Goal: Task Accomplishment & Management: Manage account settings

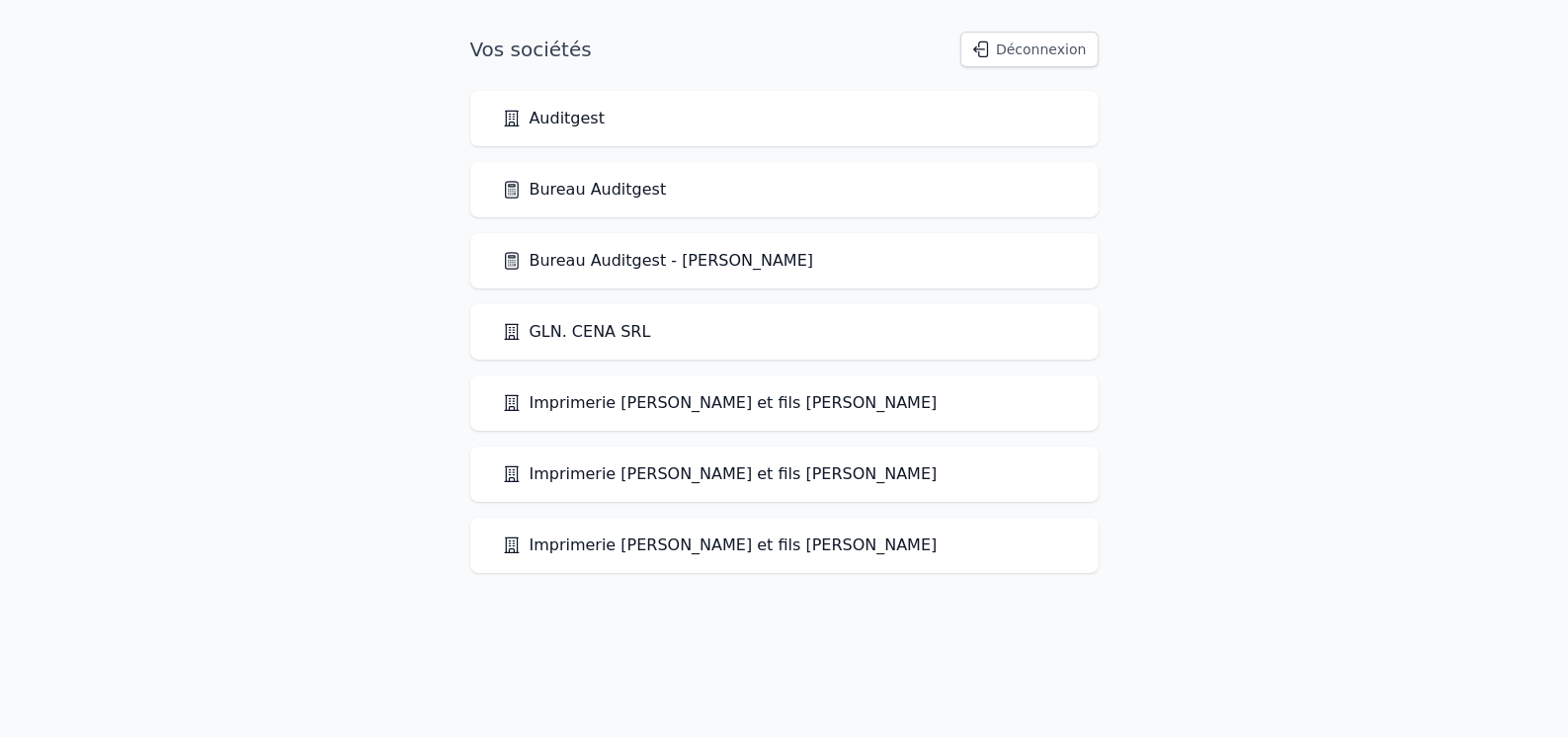
click at [574, 198] on link "Bureau Auditgest" at bounding box center [584, 190] width 165 height 24
click at [600, 191] on link "Bureau Auditgest" at bounding box center [584, 190] width 165 height 24
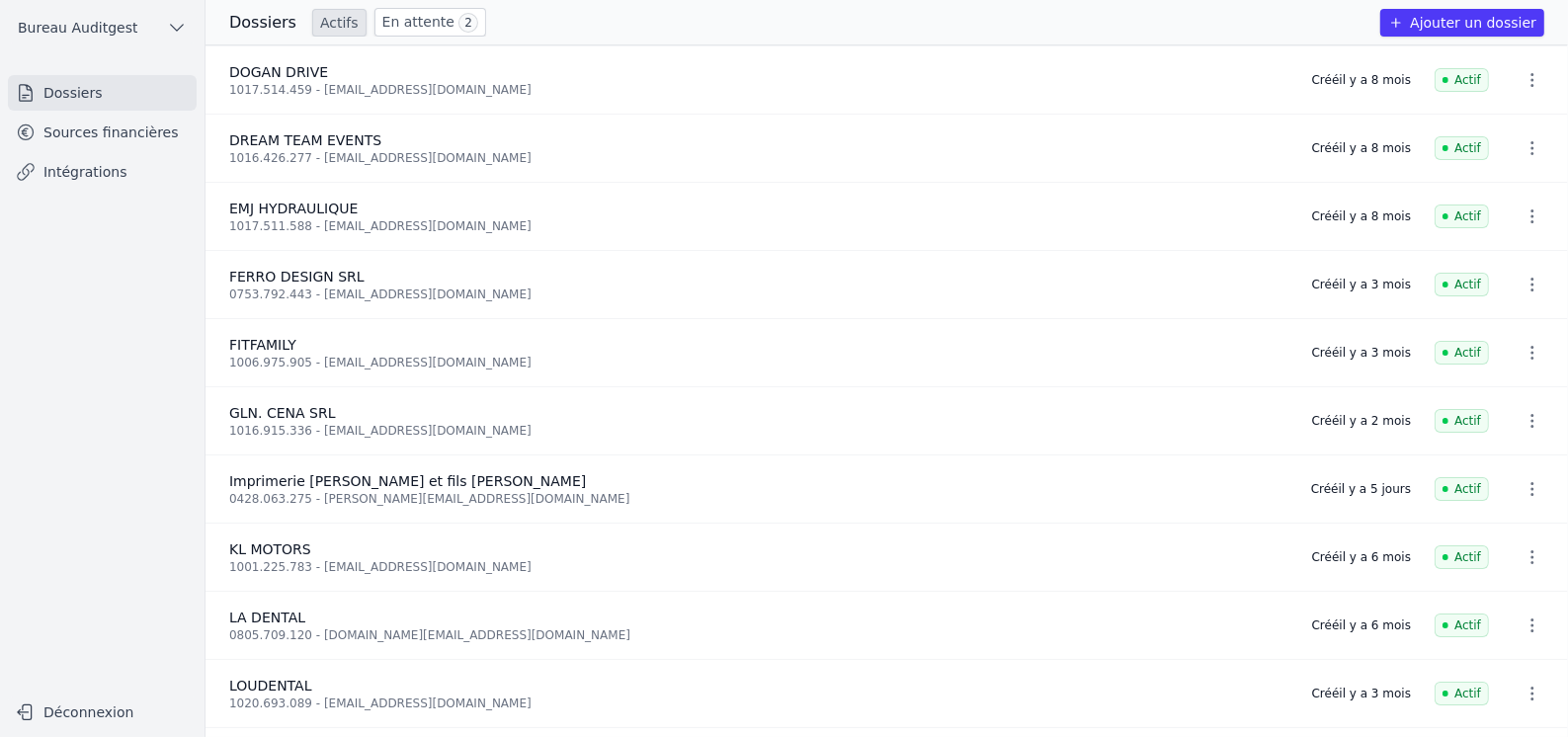
click at [133, 126] on link "Sources financières" at bounding box center [102, 132] width 189 height 36
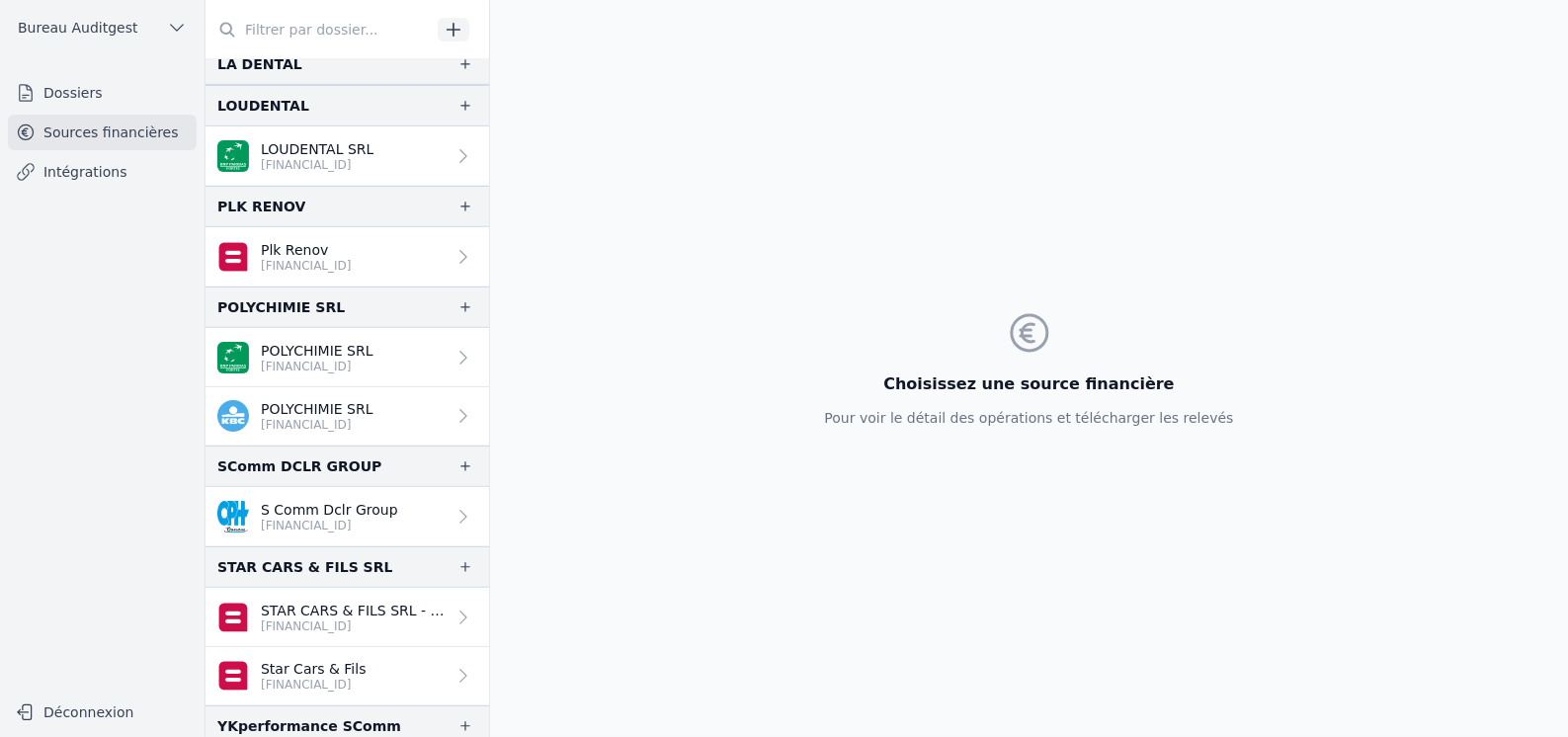
scroll to position [1038, 0]
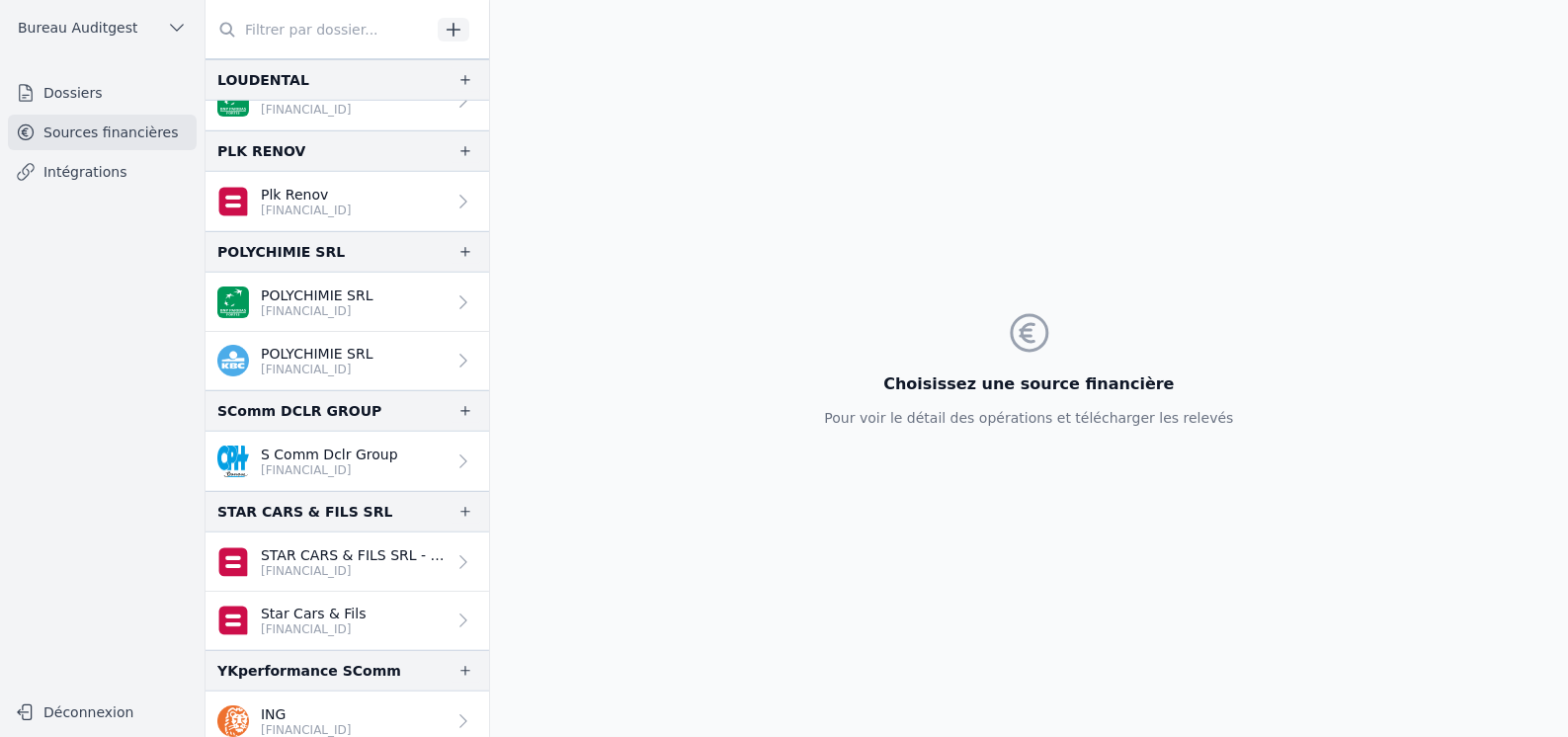
click at [276, 722] on p "BE30 3632 2293 2211" at bounding box center [306, 730] width 91 height 16
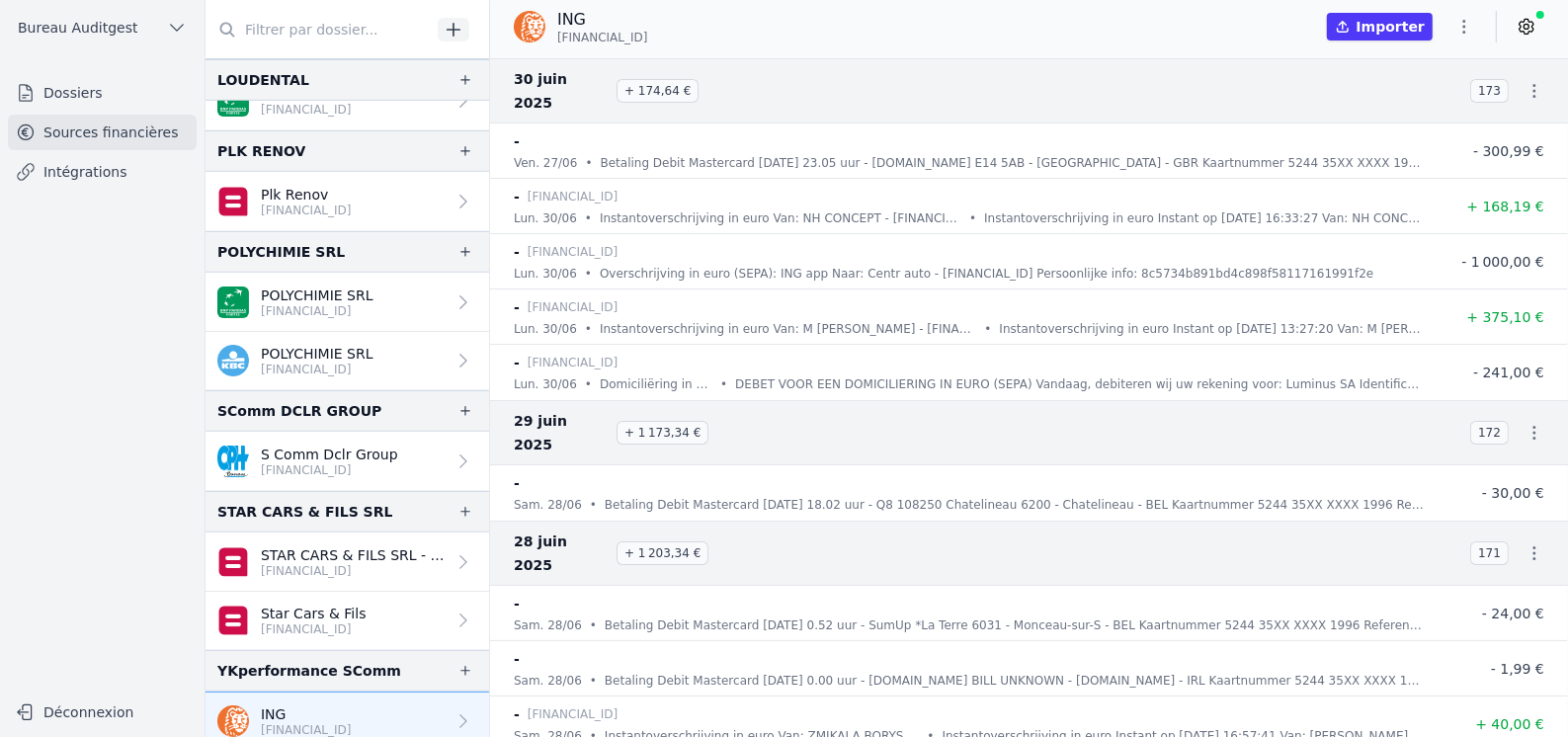
click at [1528, 34] on icon at bounding box center [1527, 27] width 14 height 15
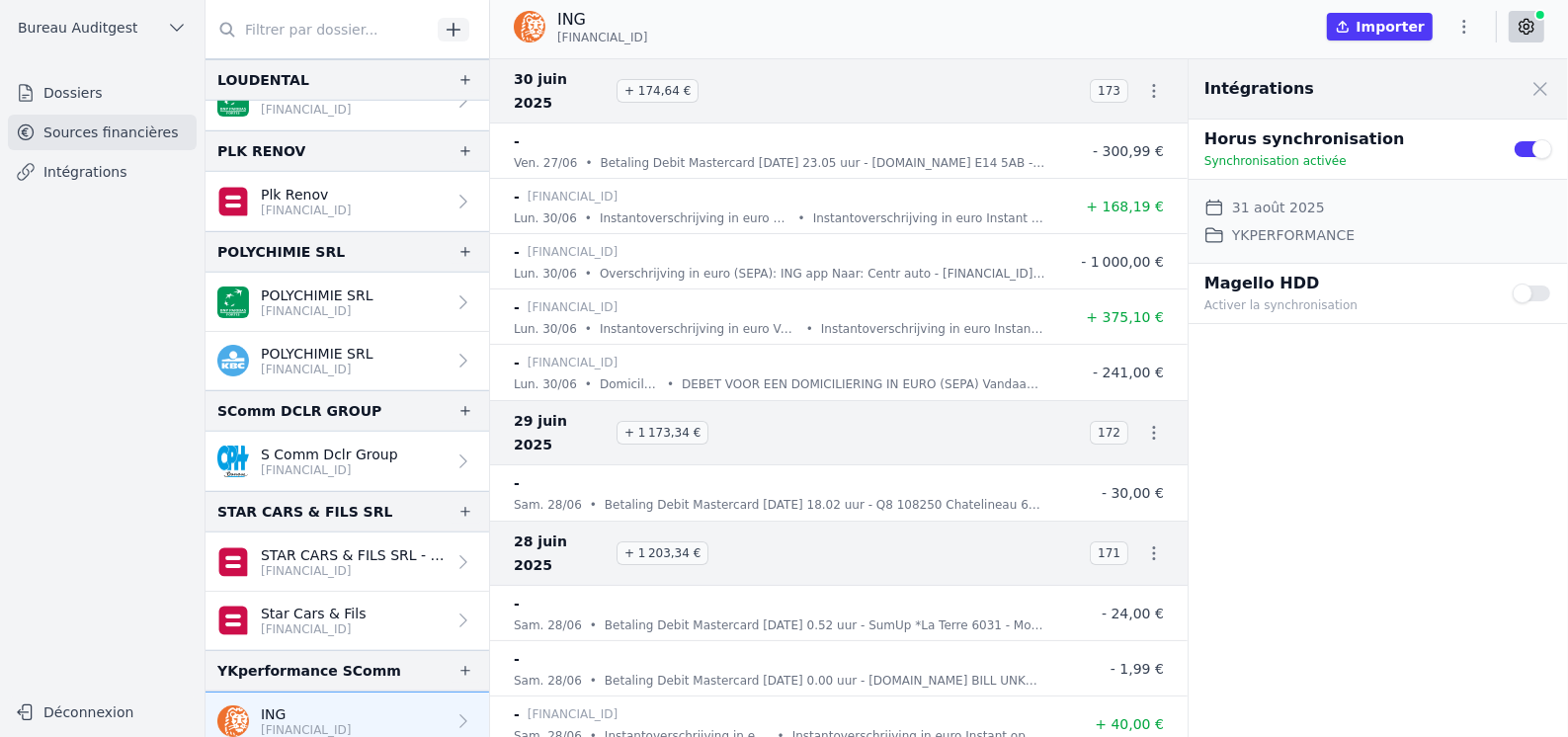
click at [1518, 146] on button "Use setting" at bounding box center [1532, 149] width 40 height 20
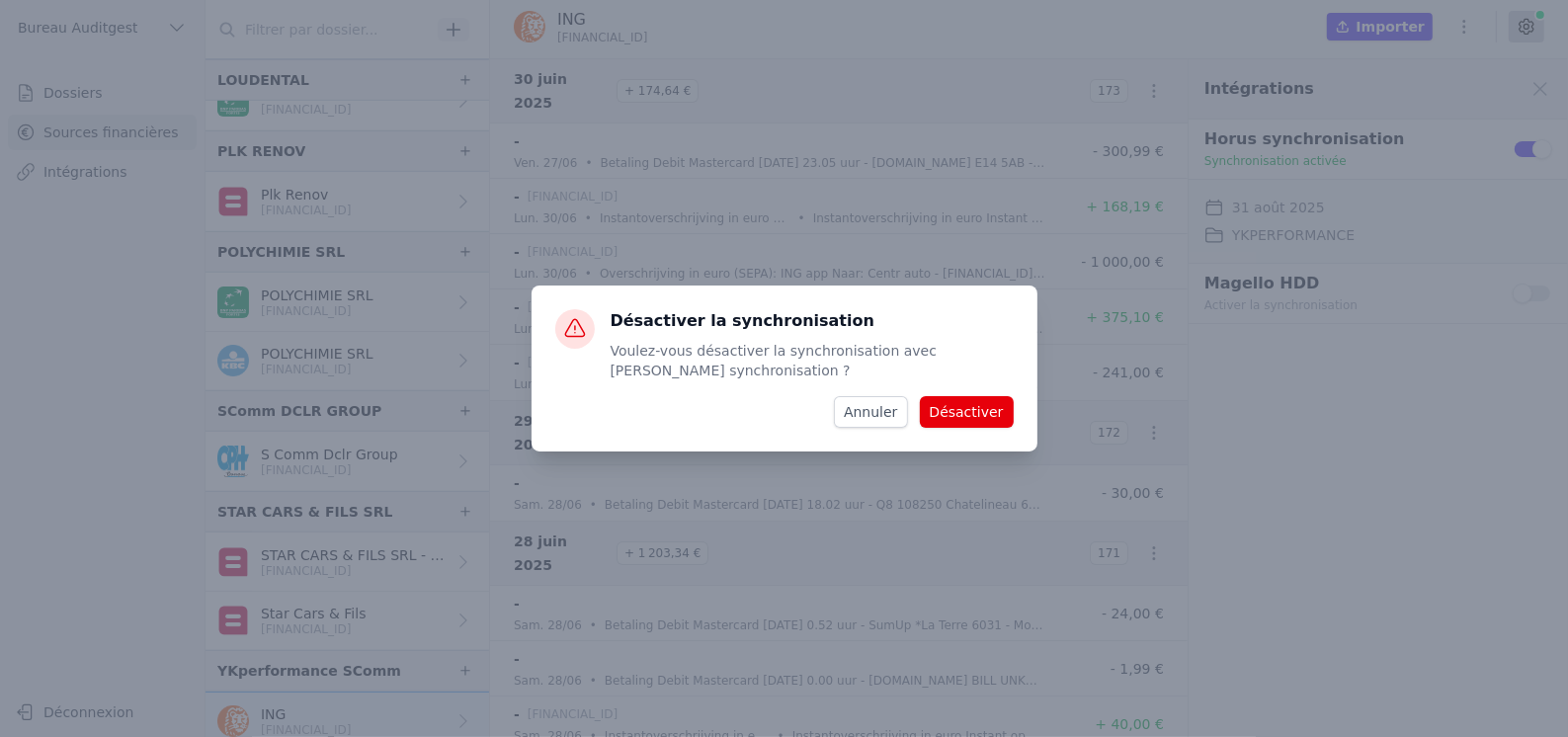
click at [968, 417] on button "Désactiver" at bounding box center [966, 412] width 94 height 32
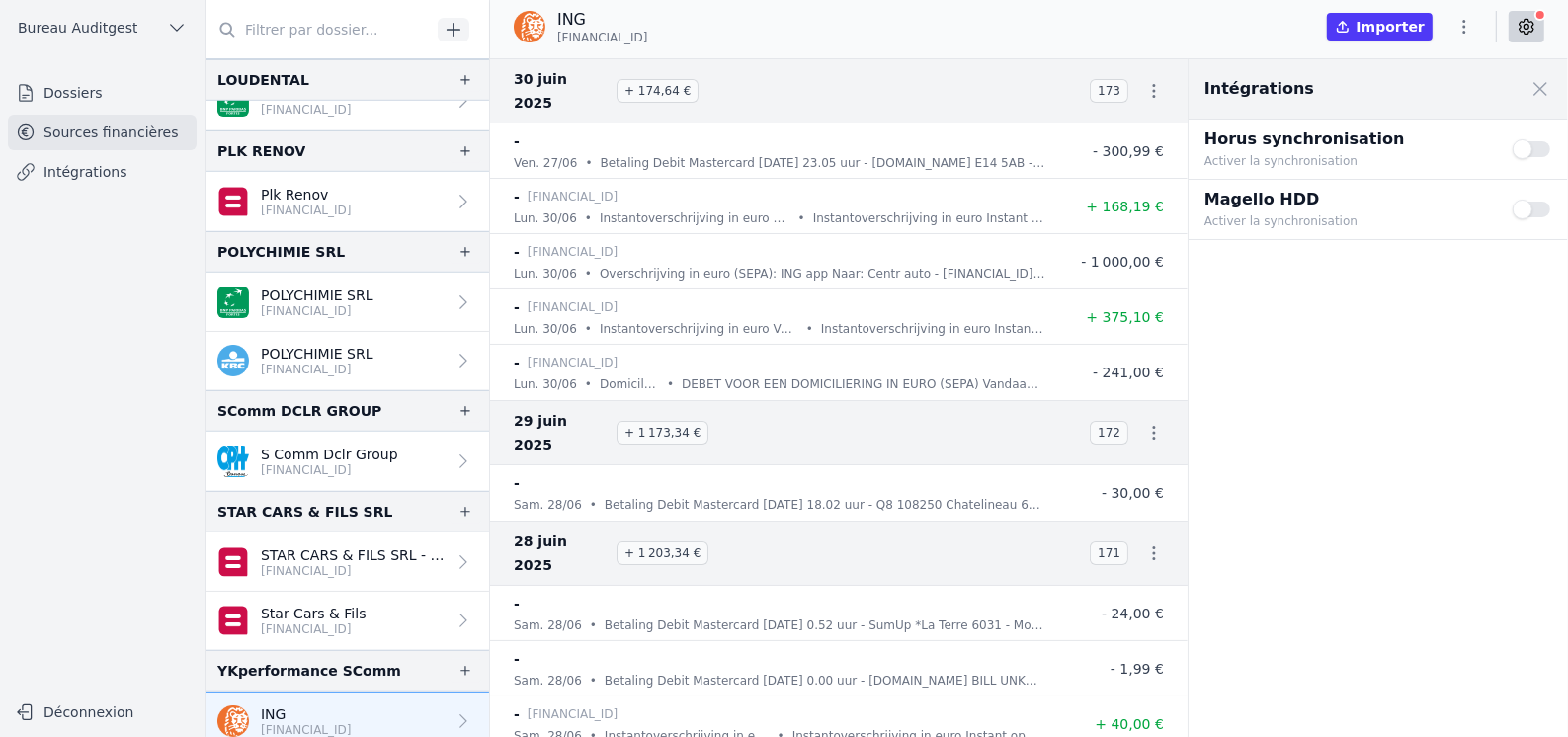
click at [1546, 147] on button "Use setting" at bounding box center [1532, 149] width 40 height 20
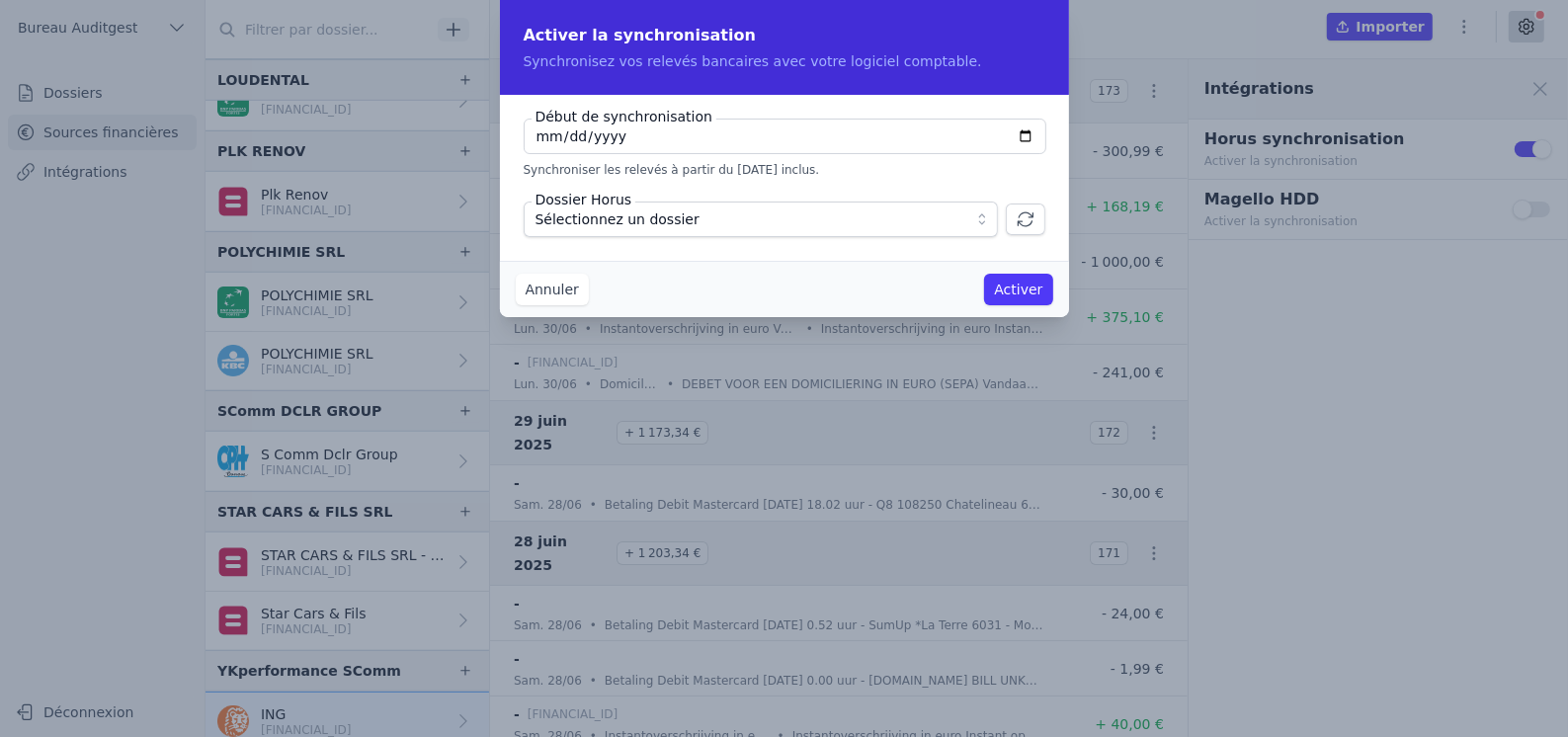
click at [822, 129] on input "2025-09-02" at bounding box center [784, 136] width 523 height 36
click at [1022, 134] on input "2025-09-02" at bounding box center [784, 136] width 523 height 36
type input "2023-07-01"
click at [891, 223] on span "Sélectionnez un dossier" at bounding box center [747, 219] width 423 height 24
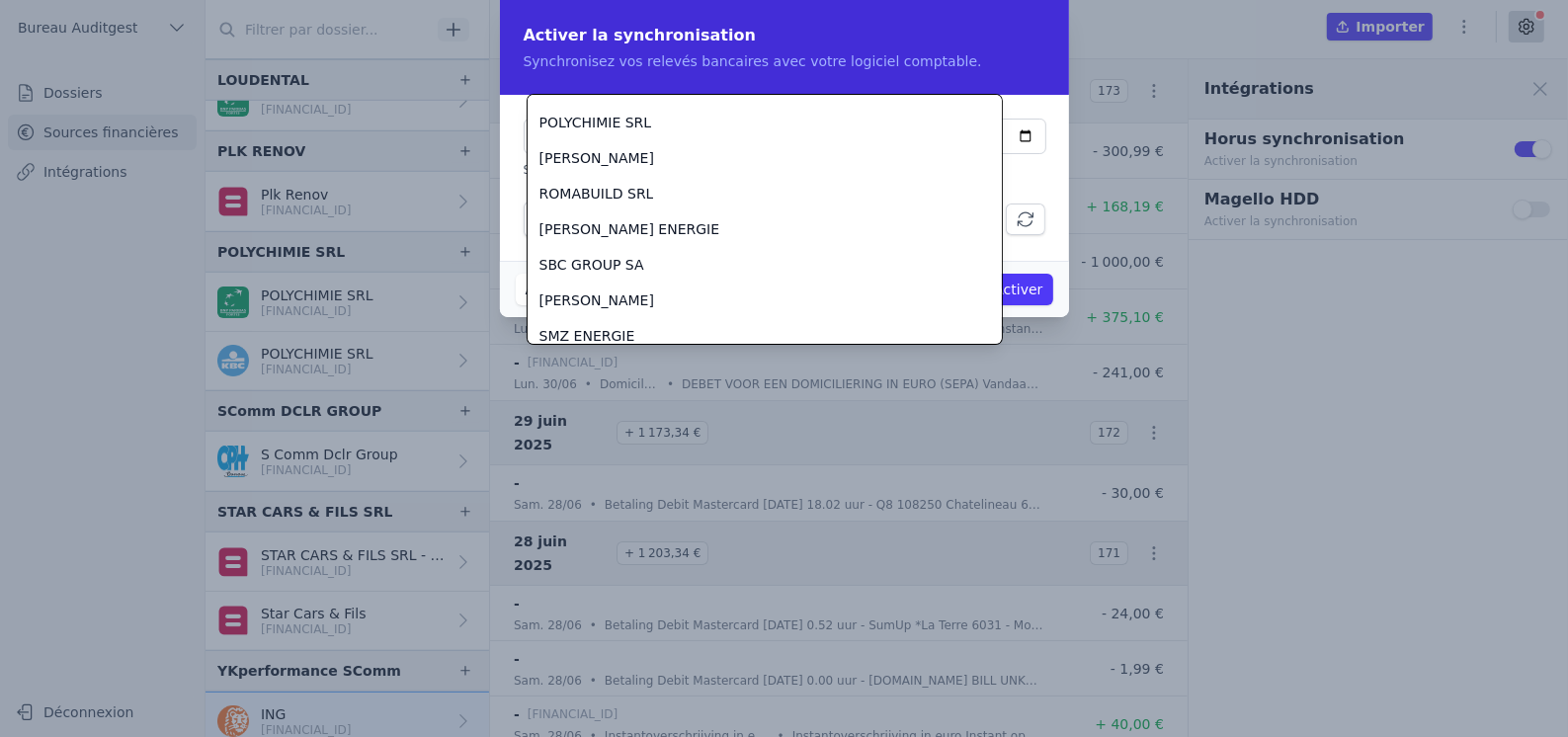
scroll to position [2451, 0]
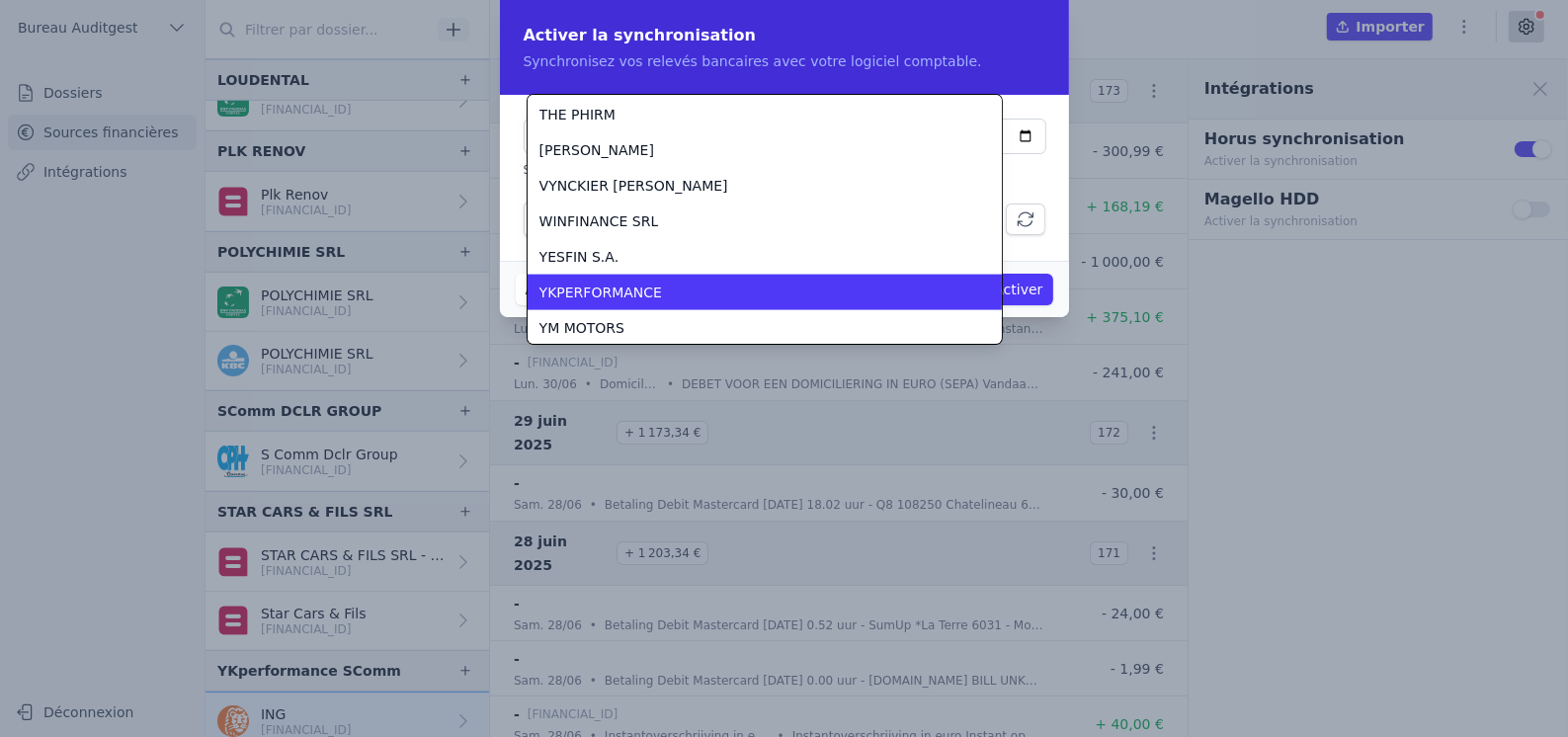
click at [774, 299] on div "YKPERFORMANCE" at bounding box center [753, 292] width 427 height 20
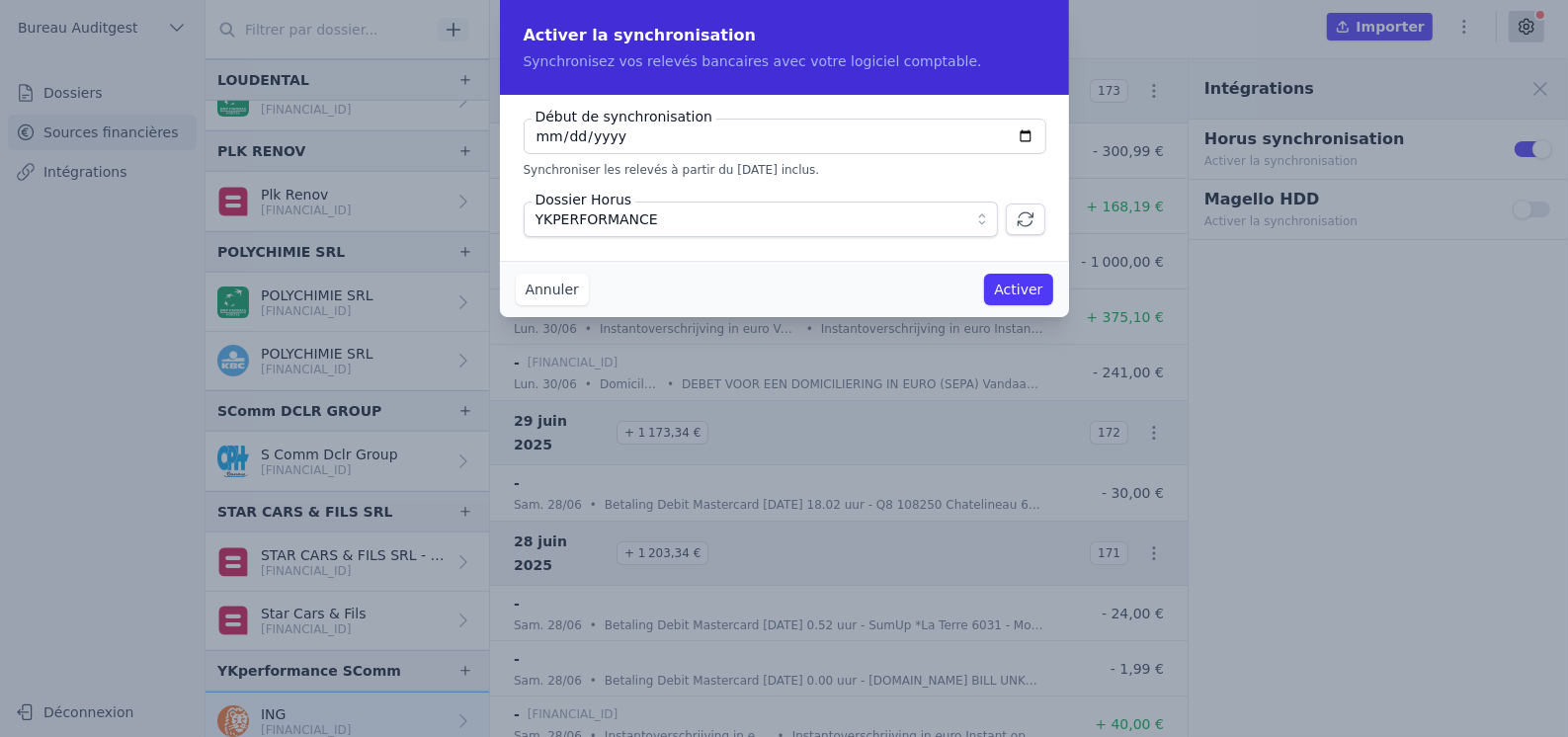
click at [1019, 289] on button "Activer" at bounding box center [1018, 289] width 68 height 32
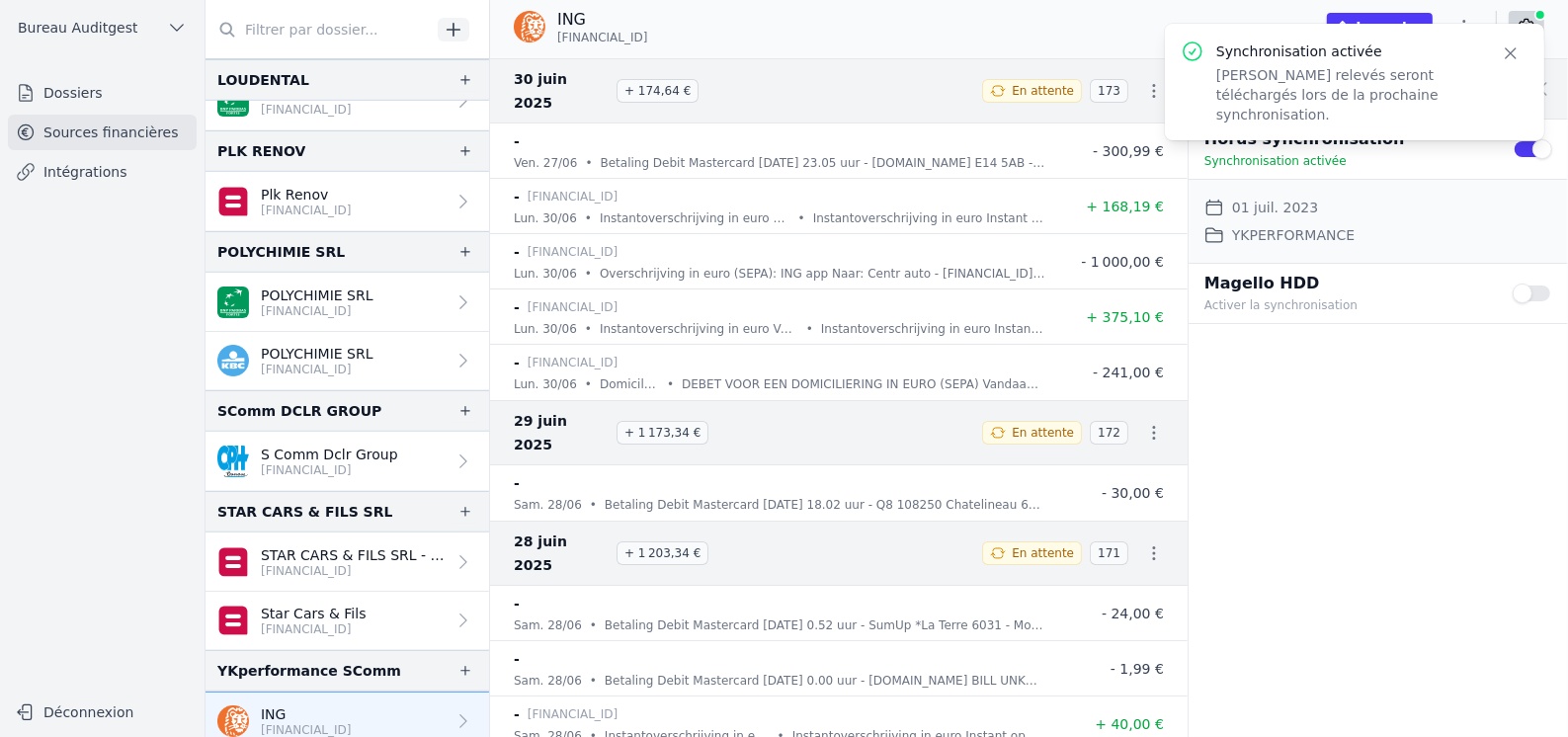
click at [1384, 415] on div "Intégrations Close panel Horus synchronisation Synchronisation activée Use sett…" at bounding box center [1378, 398] width 379 height 678
